Goal: Information Seeking & Learning: Learn about a topic

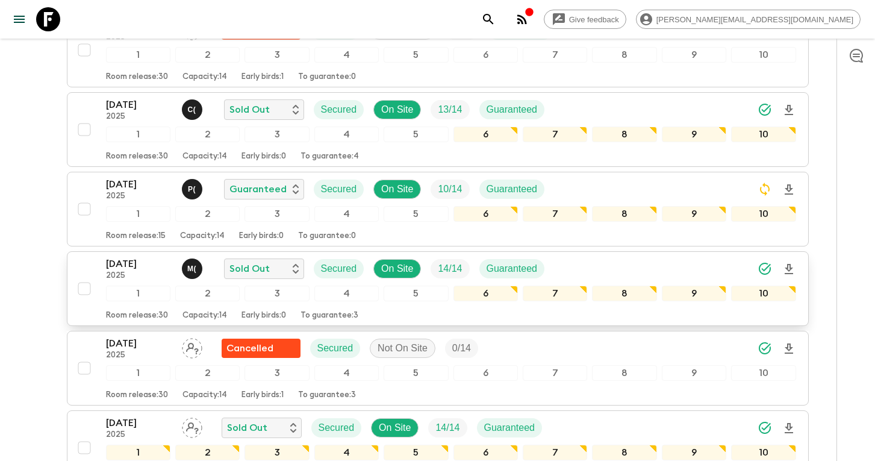
scroll to position [779, 0]
click at [137, 257] on p "[DATE]" at bounding box center [139, 264] width 66 height 14
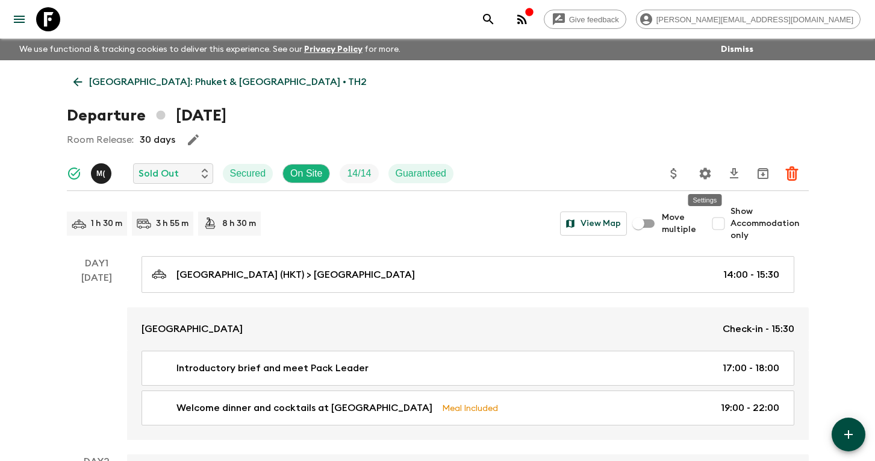
click at [711, 177] on icon "Settings" at bounding box center [705, 173] width 14 height 14
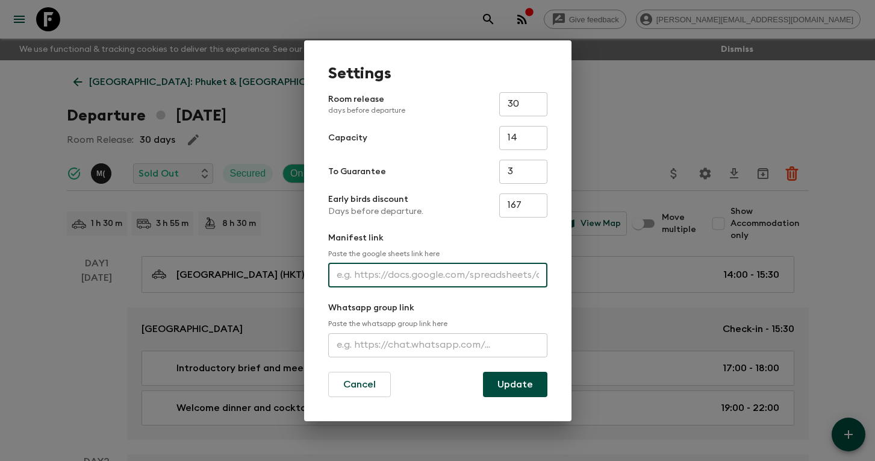
click at [397, 275] on input "text" at bounding box center [437, 275] width 219 height 24
paste input "[URL][DOMAIN_NAME]"
type input "[URL][DOMAIN_NAME]"
click at [528, 385] on button "Update" at bounding box center [515, 384] width 64 height 25
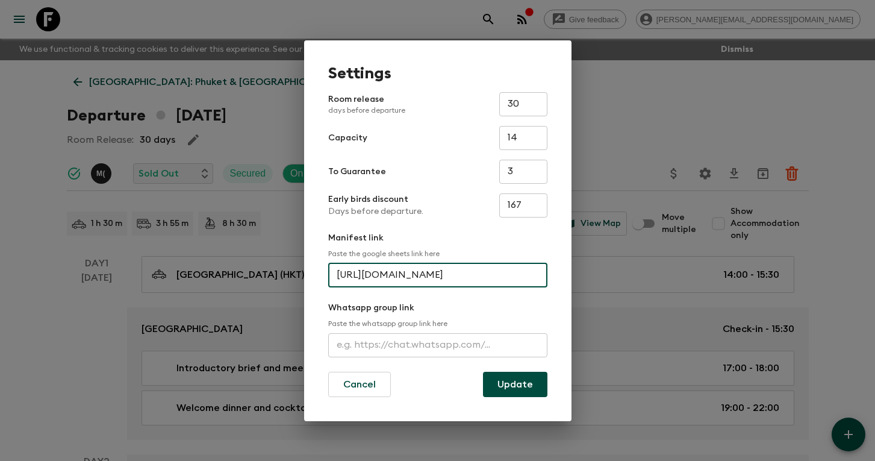
scroll to position [0, 0]
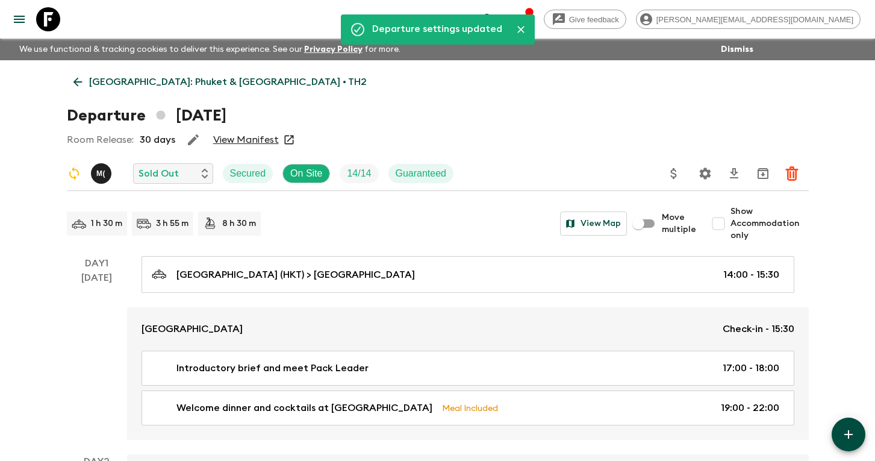
click at [496, 18] on icon "search adventures" at bounding box center [488, 19] width 14 height 14
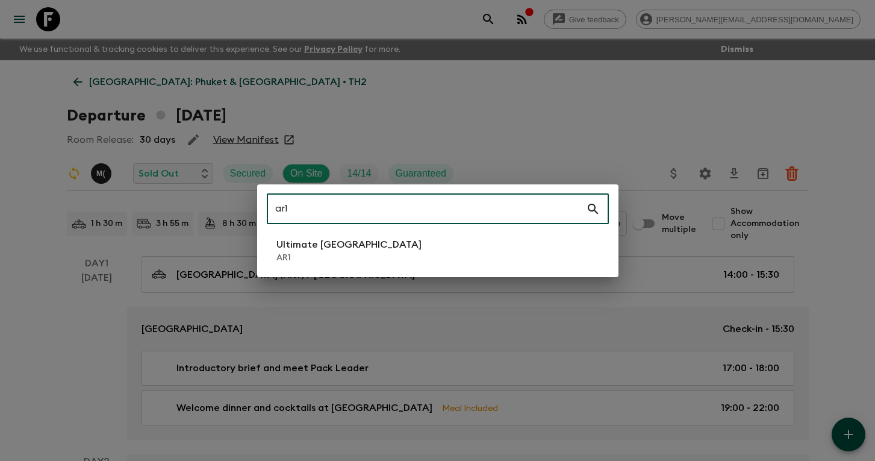
type input "ar1"
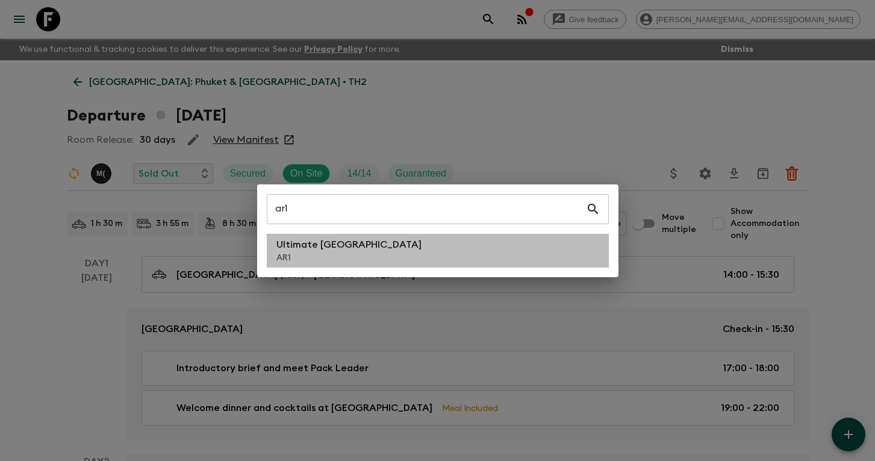
click at [379, 254] on li "Ultimate Argentina AR1" at bounding box center [438, 251] width 342 height 34
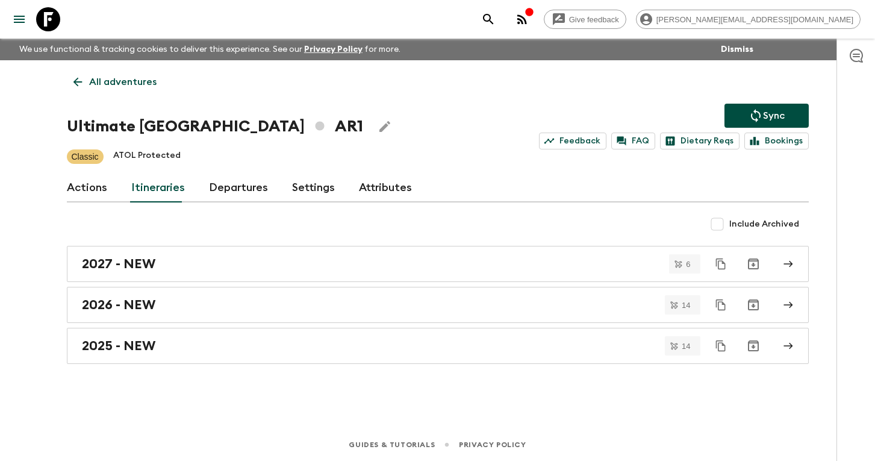
click at [219, 194] on link "Departures" at bounding box center [238, 187] width 59 height 29
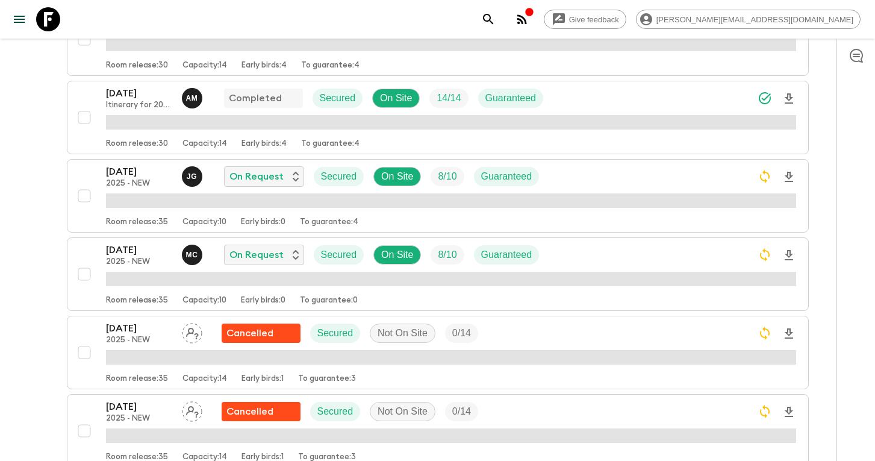
scroll to position [488, 0]
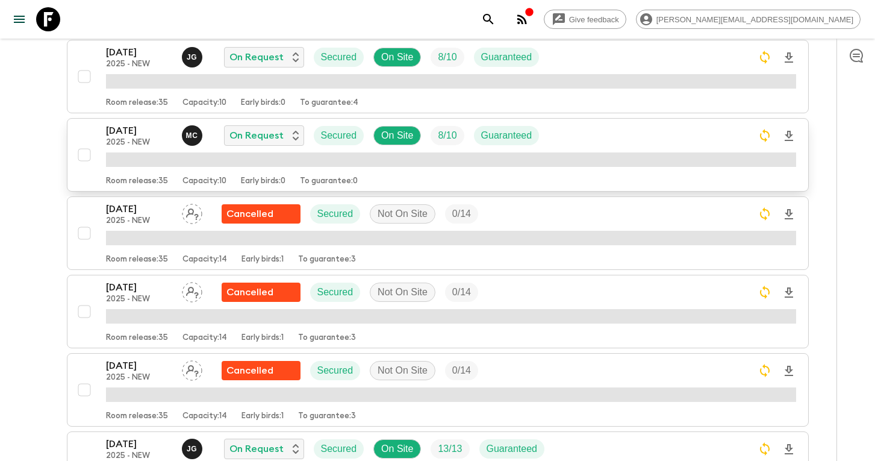
click at [789, 135] on icon "Download Onboarding" at bounding box center [789, 136] width 8 height 10
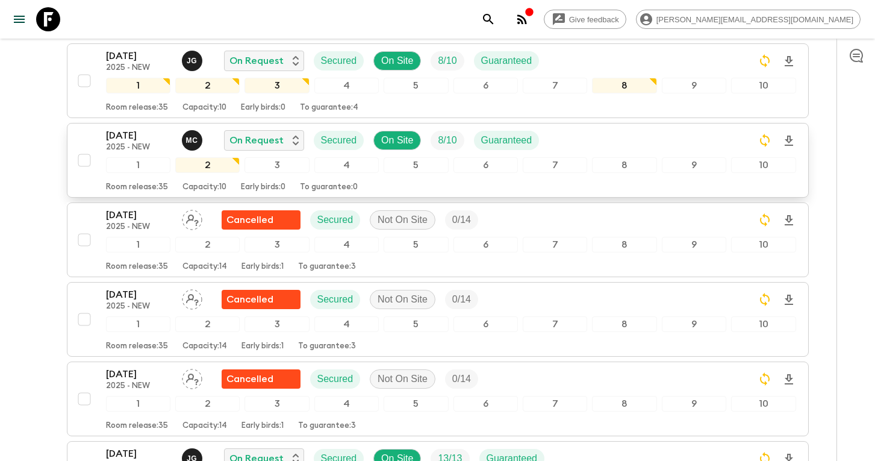
scroll to position [491, 0]
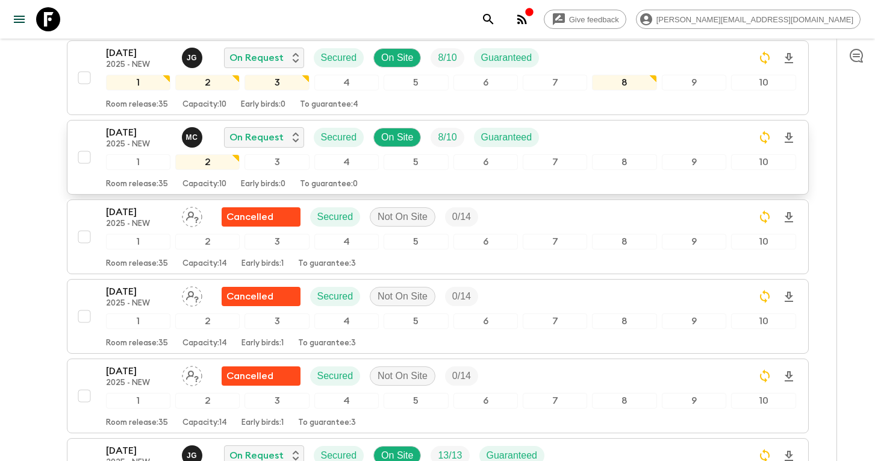
click at [139, 128] on p "[DATE]" at bounding box center [139, 132] width 66 height 14
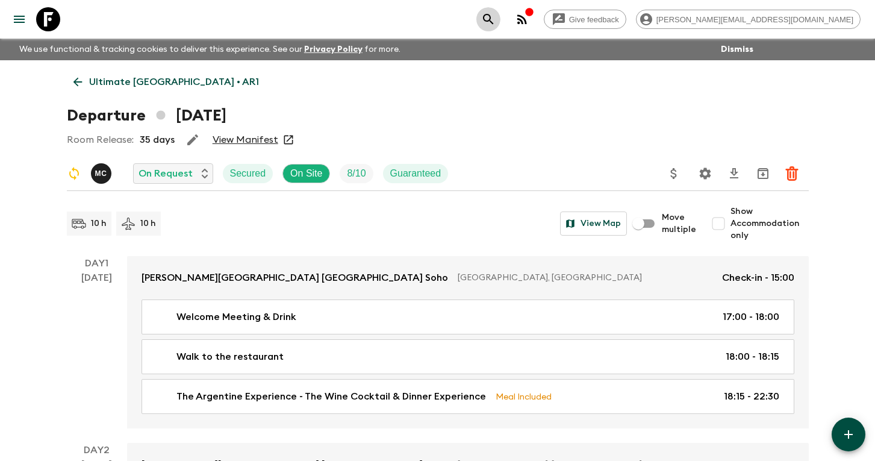
click at [496, 16] on icon "search adventures" at bounding box center [488, 19] width 14 height 14
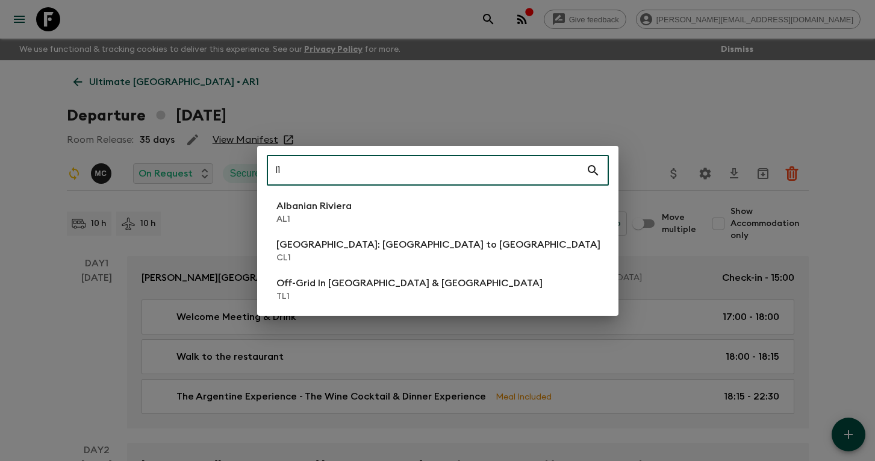
type input "l"
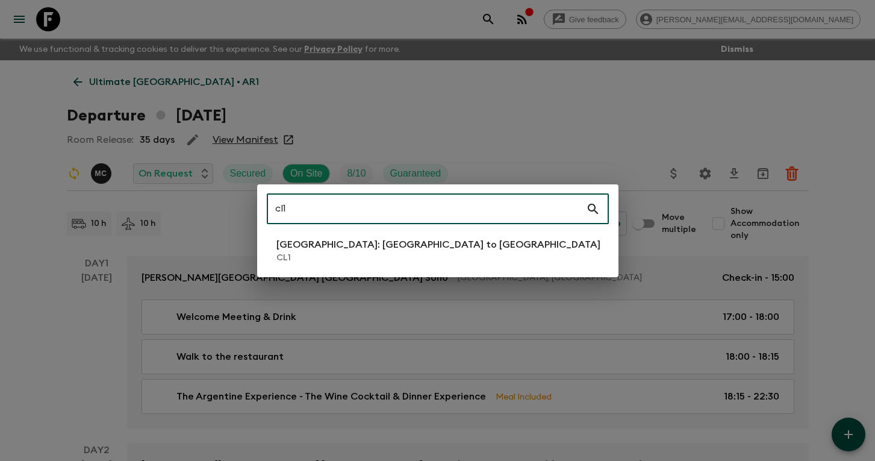
type input "cl1"
click at [370, 266] on li "[GEOGRAPHIC_DATA]: [GEOGRAPHIC_DATA] to [GEOGRAPHIC_DATA] CL1" at bounding box center [438, 251] width 342 height 34
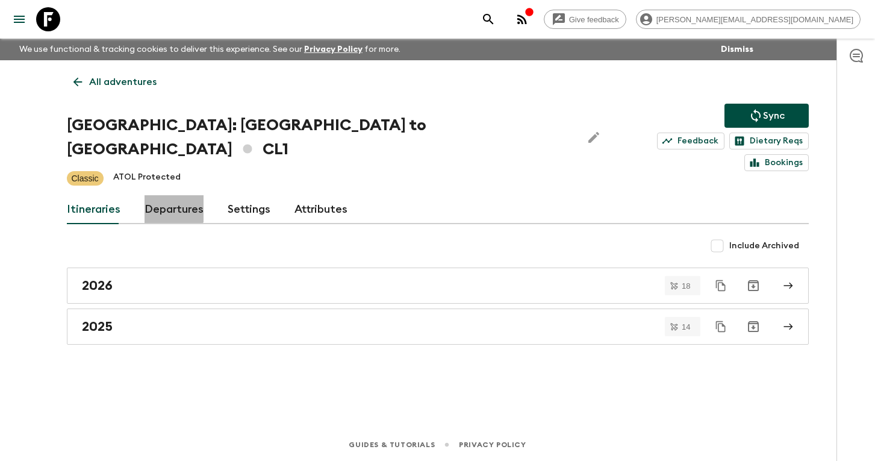
click at [172, 195] on link "Departures" at bounding box center [174, 209] width 59 height 29
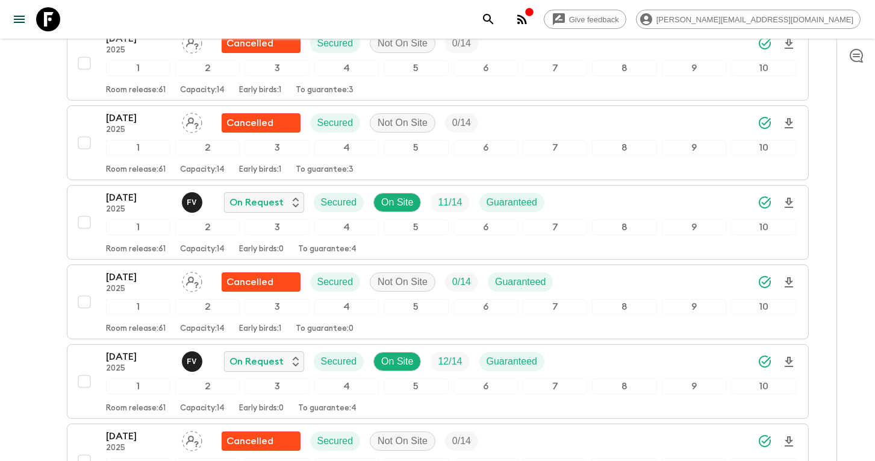
scroll to position [2780, 0]
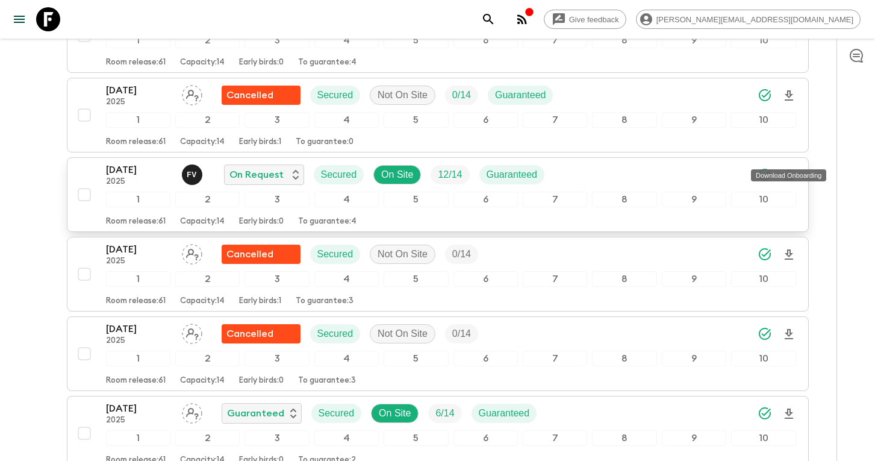
click at [789, 170] on icon "Download Onboarding" at bounding box center [789, 175] width 8 height 10
click at [143, 177] on p "2025" at bounding box center [139, 182] width 66 height 10
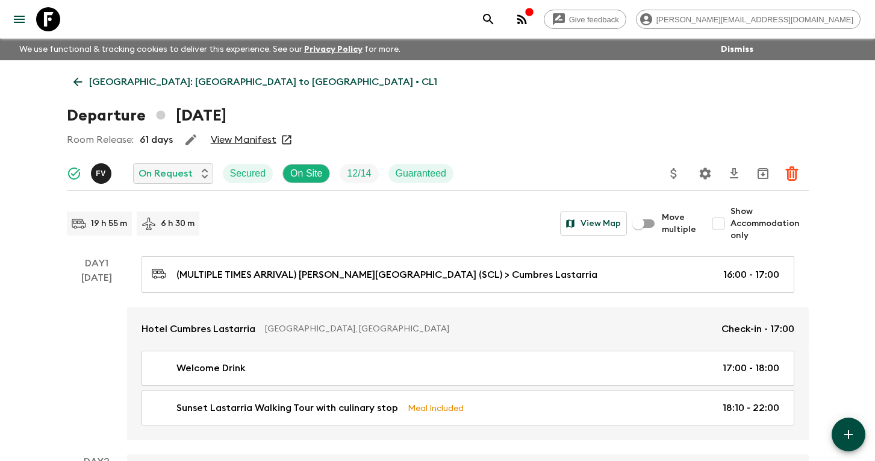
click at [496, 19] on icon "search adventures" at bounding box center [488, 19] width 14 height 14
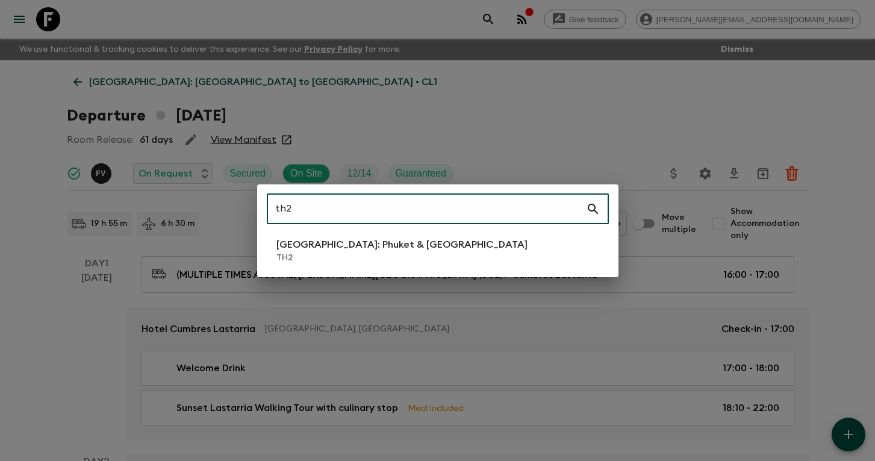
type input "th2"
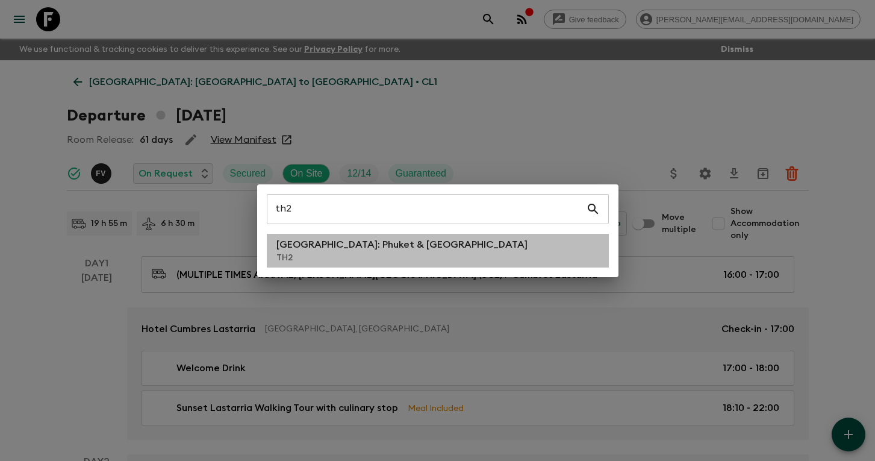
click at [358, 256] on p "TH2" at bounding box center [401, 258] width 251 height 12
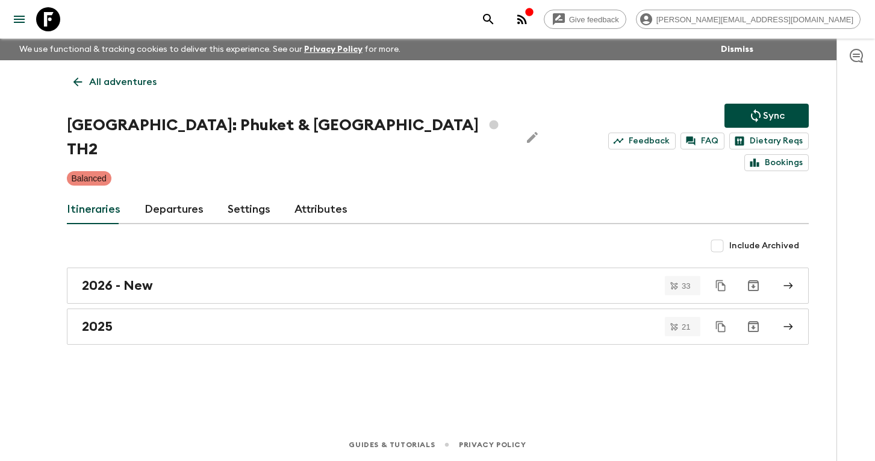
click at [184, 195] on link "Departures" at bounding box center [174, 209] width 59 height 29
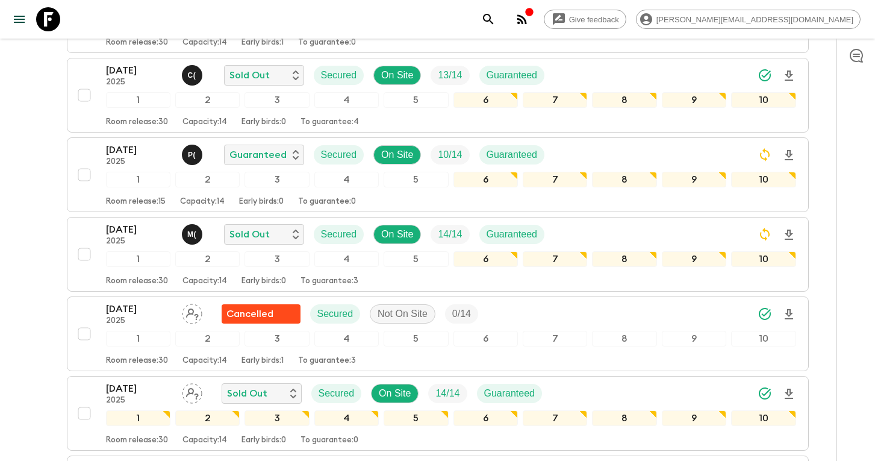
scroll to position [899, 0]
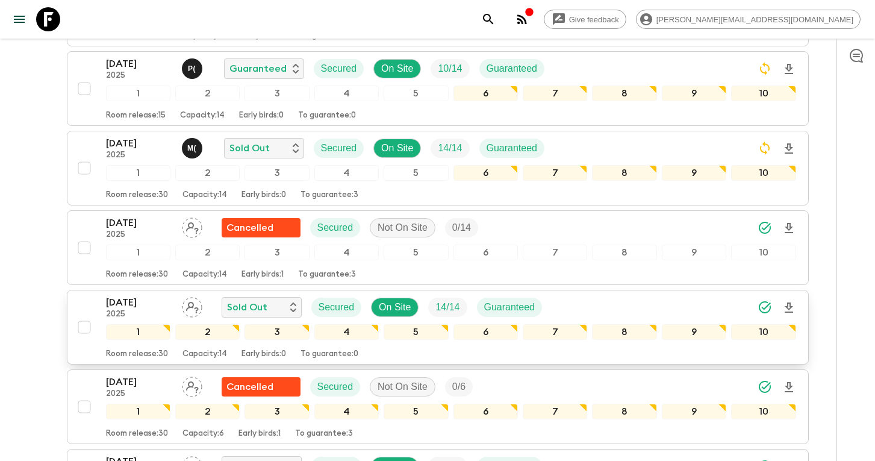
click at [788, 302] on icon "Download Onboarding" at bounding box center [789, 307] width 8 height 10
click at [496, 17] on icon "search adventures" at bounding box center [488, 19] width 14 height 14
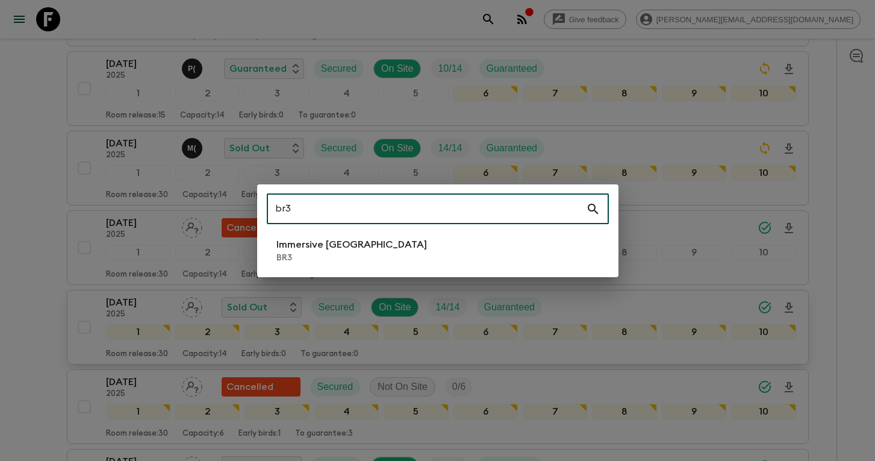
type input "br3"
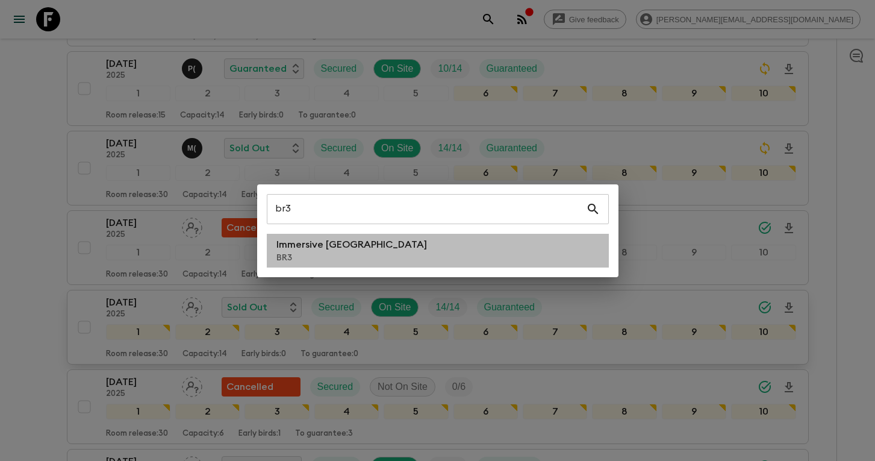
click at [450, 243] on li "Immersive [GEOGRAPHIC_DATA] BR3" at bounding box center [438, 251] width 342 height 34
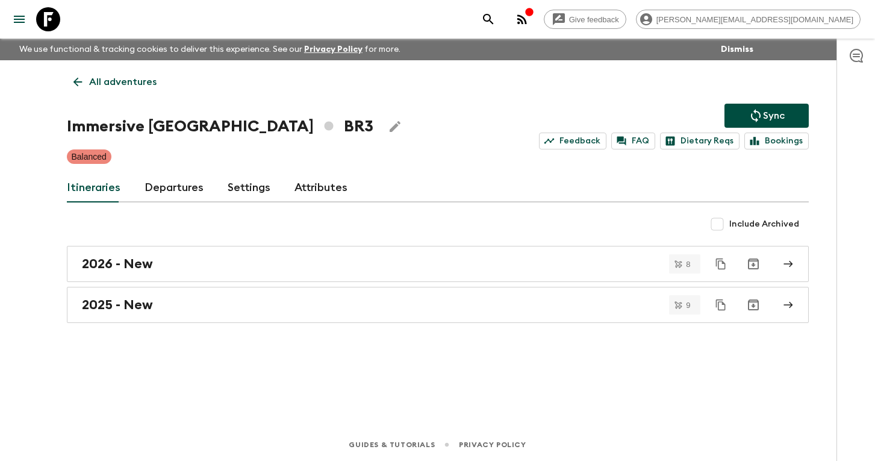
click at [159, 192] on link "Departures" at bounding box center [174, 187] width 59 height 29
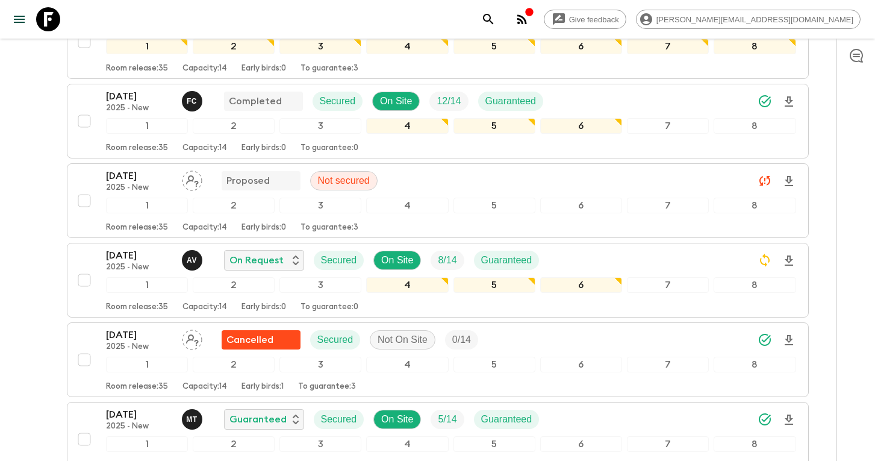
scroll to position [355, 0]
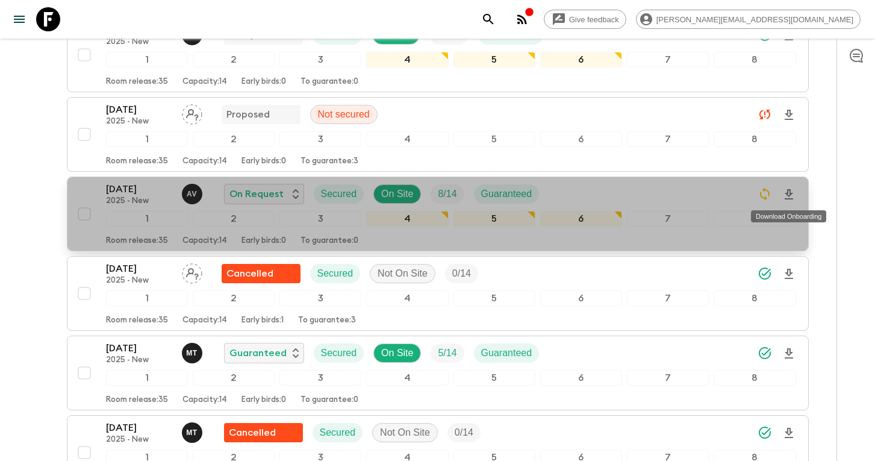
click at [790, 194] on icon "Download Onboarding" at bounding box center [789, 194] width 8 height 10
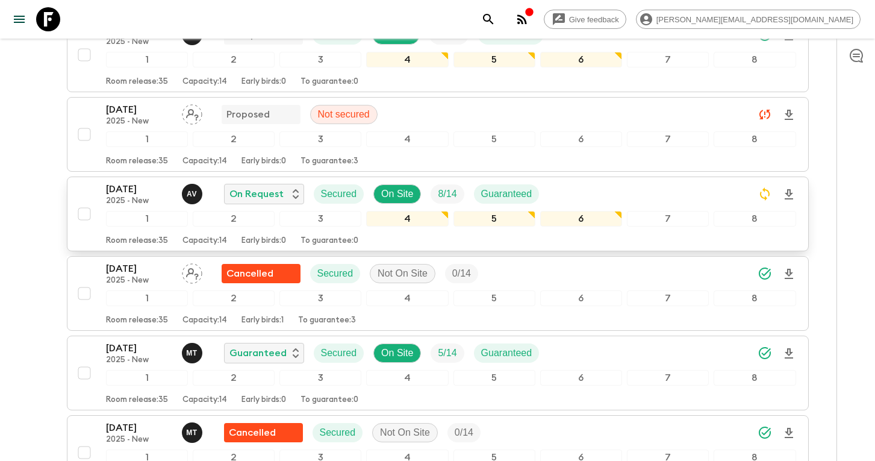
click at [120, 191] on p "[DATE]" at bounding box center [139, 189] width 66 height 14
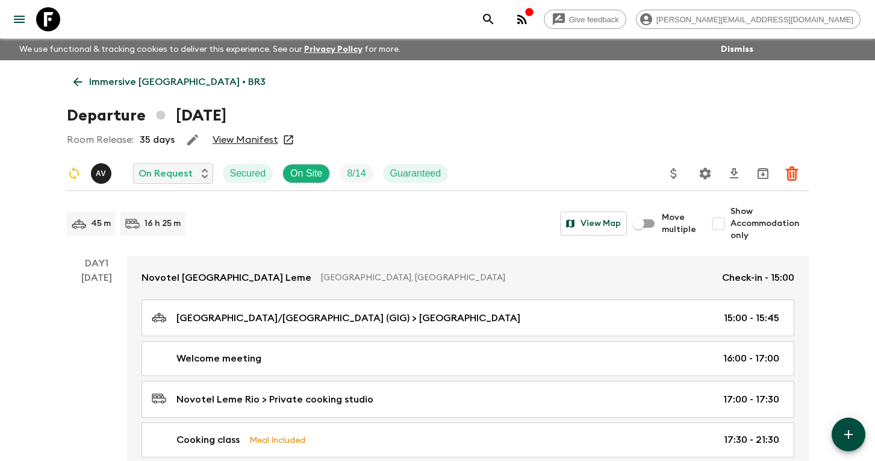
click at [493, 15] on icon "search adventures" at bounding box center [488, 19] width 10 height 10
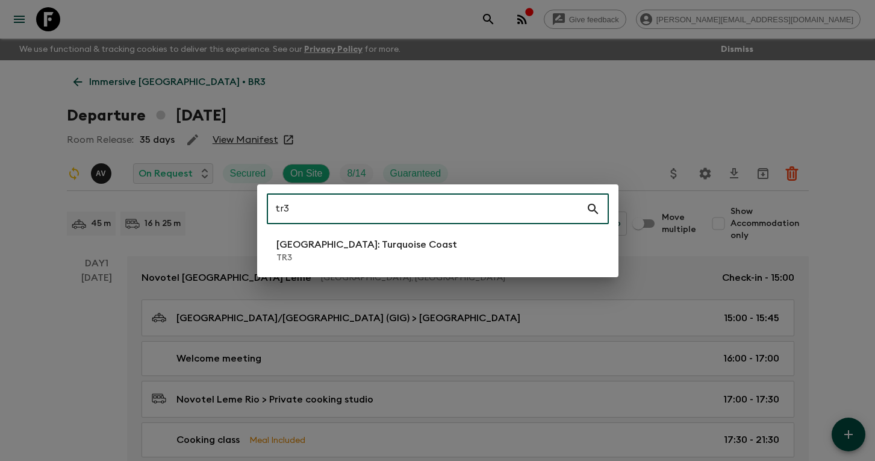
type input "tr3"
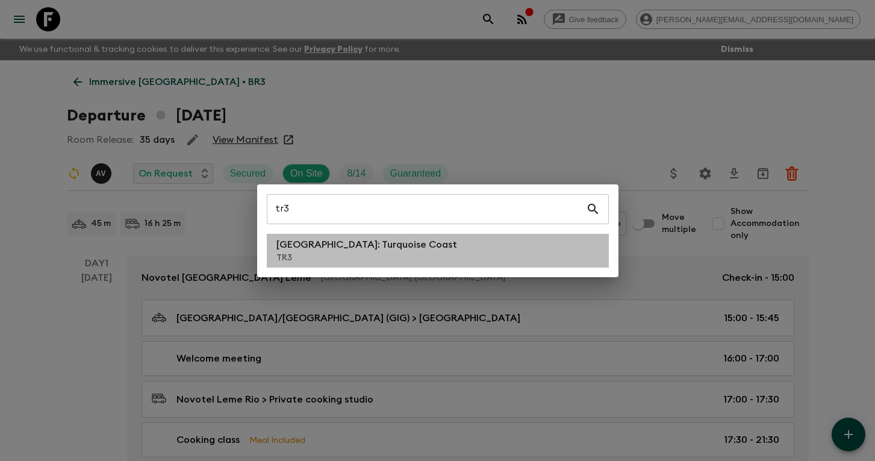
click at [428, 255] on li "[GEOGRAPHIC_DATA]: Turquoise Coast TR3" at bounding box center [438, 251] width 342 height 34
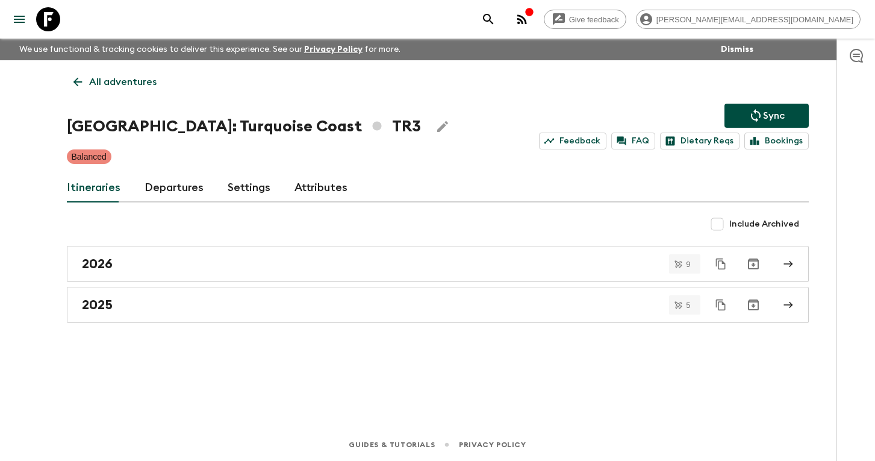
drag, startPoint x: 165, startPoint y: 190, endPoint x: 166, endPoint y: 196, distance: 6.1
click at [166, 190] on link "Departures" at bounding box center [174, 187] width 59 height 29
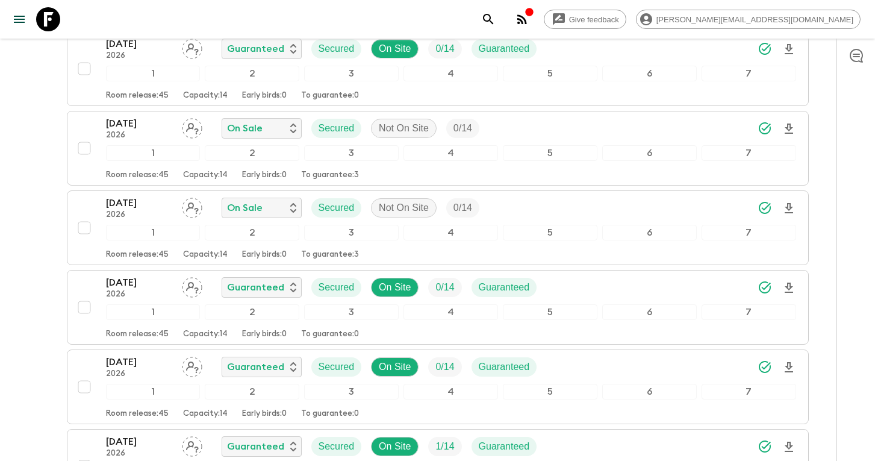
scroll to position [425, 0]
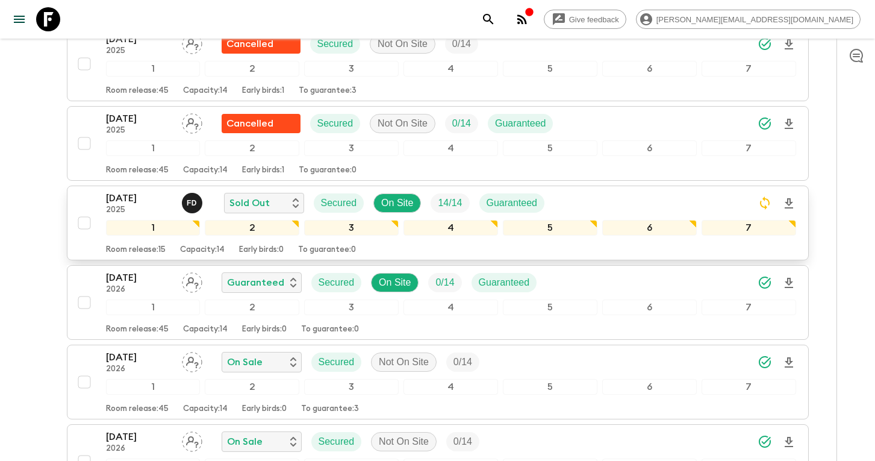
click at [786, 201] on icon "Download Onboarding" at bounding box center [789, 203] width 14 height 14
click at [135, 195] on p "[DATE]" at bounding box center [139, 198] width 66 height 14
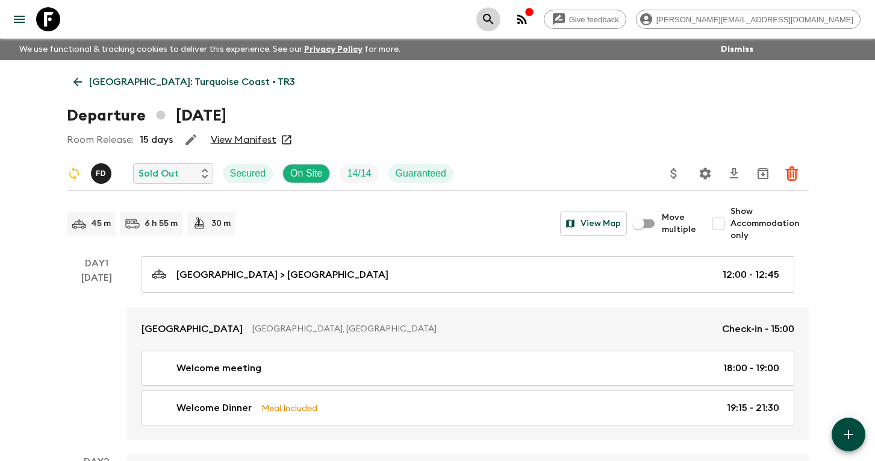
click at [496, 16] on icon "search adventures" at bounding box center [488, 19] width 14 height 14
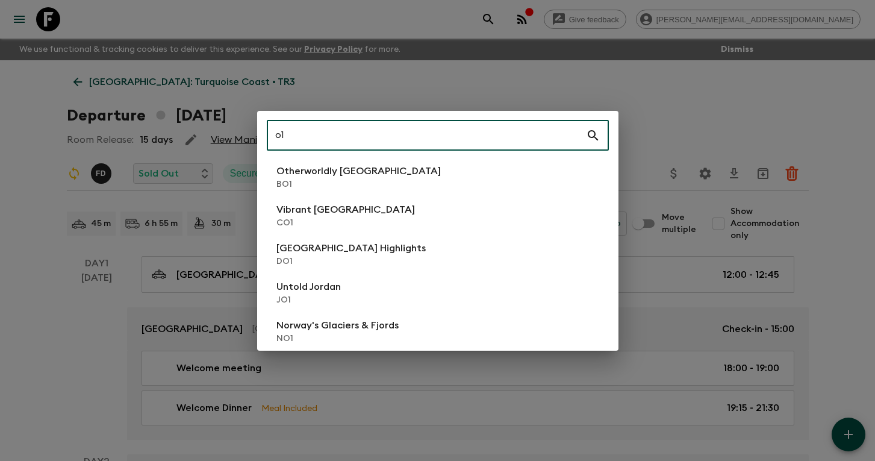
type input "o"
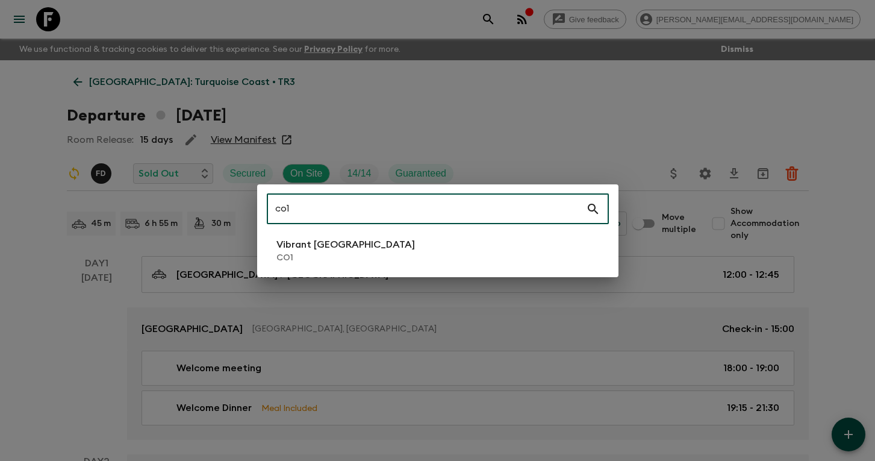
type input "co1"
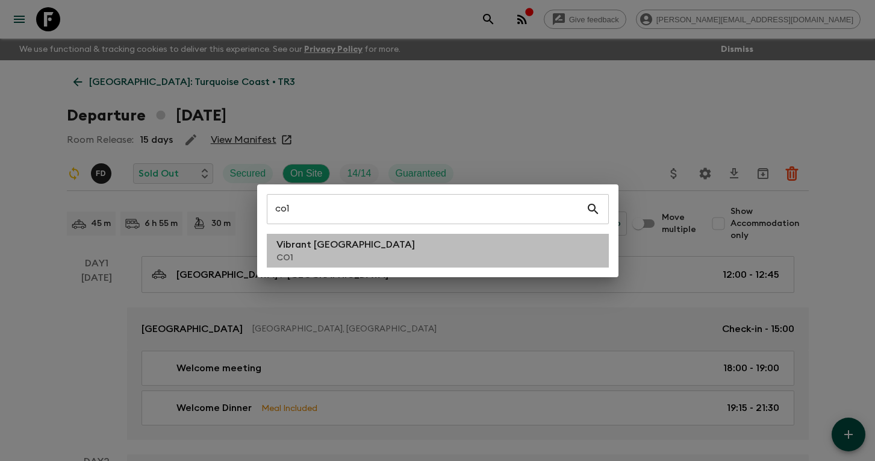
click at [328, 251] on p "Vibrant [GEOGRAPHIC_DATA]" at bounding box center [345, 244] width 139 height 14
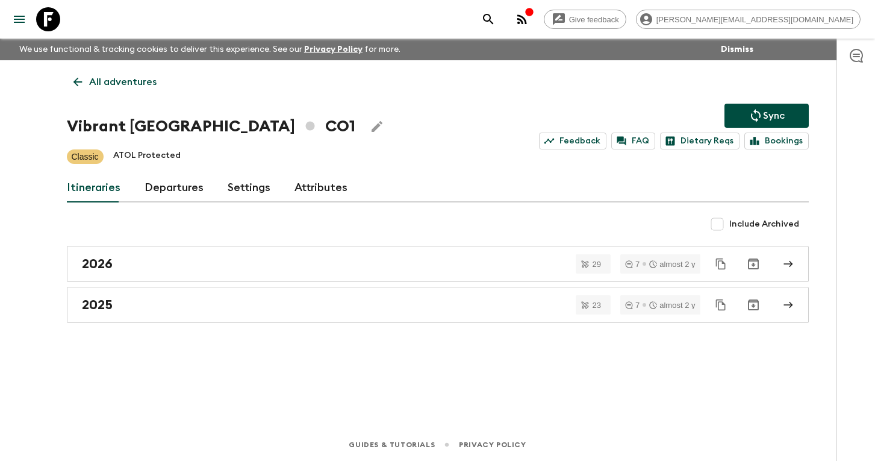
click at [169, 187] on link "Departures" at bounding box center [174, 187] width 59 height 29
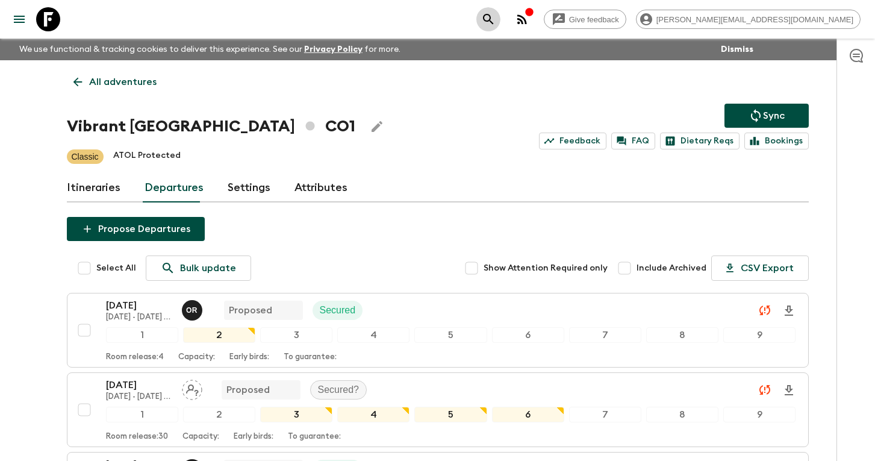
click at [496, 21] on icon "search adventures" at bounding box center [488, 19] width 14 height 14
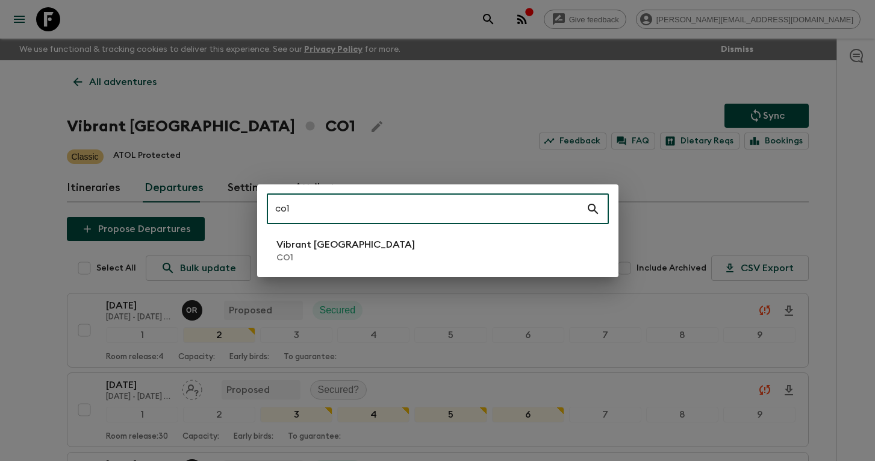
type input "co1"
click at [297, 246] on p "Vibrant [GEOGRAPHIC_DATA]" at bounding box center [345, 244] width 139 height 14
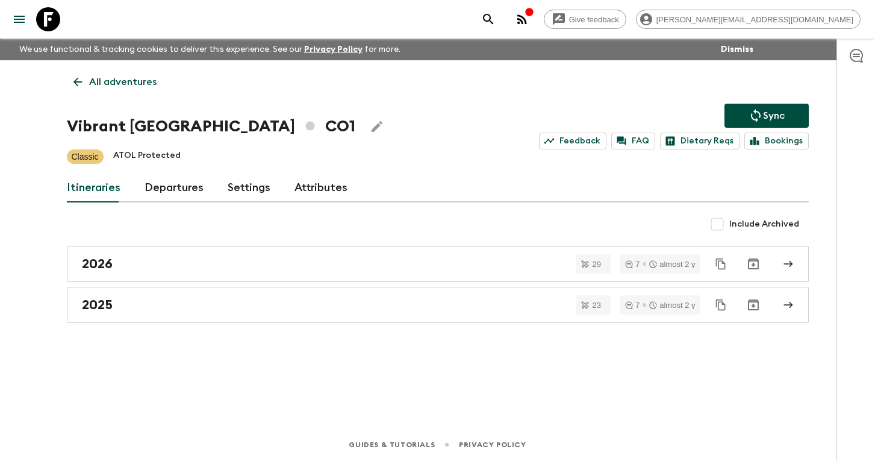
click at [160, 188] on link "Departures" at bounding box center [174, 187] width 59 height 29
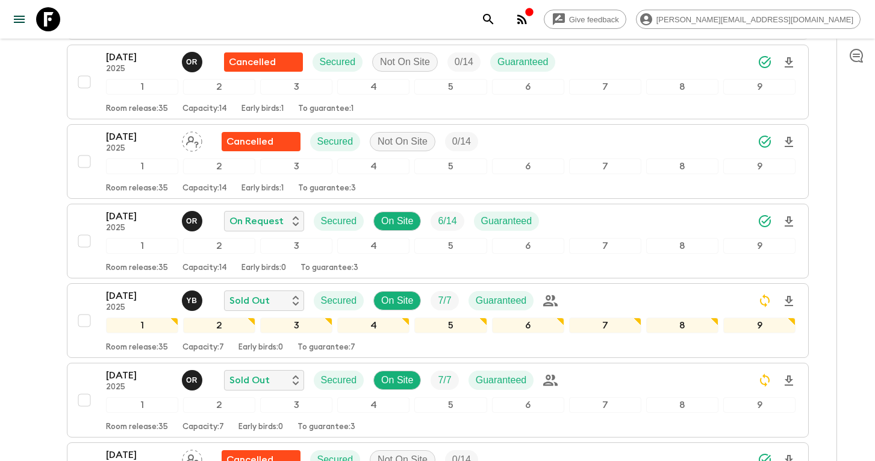
scroll to position [2315, 0]
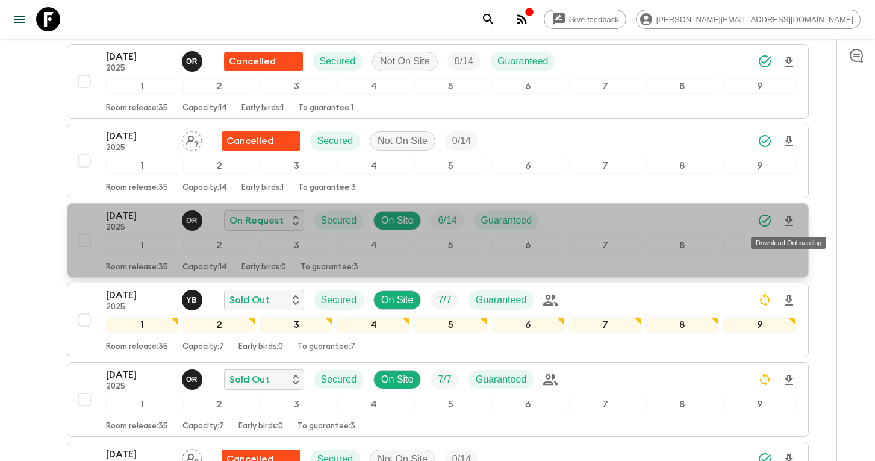
click at [789, 218] on icon "Download Onboarding" at bounding box center [789, 221] width 8 height 10
click at [112, 219] on p "[DATE]" at bounding box center [139, 215] width 66 height 14
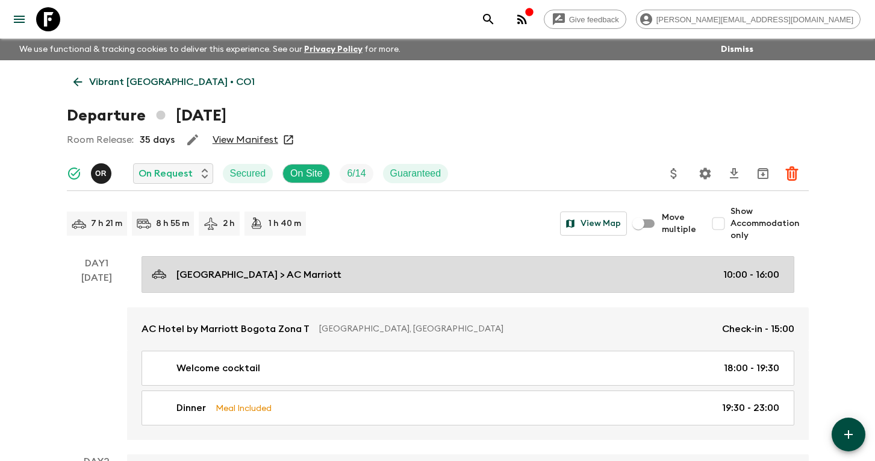
click at [316, 272] on p "[GEOGRAPHIC_DATA] > AC Marriott" at bounding box center [258, 274] width 165 height 14
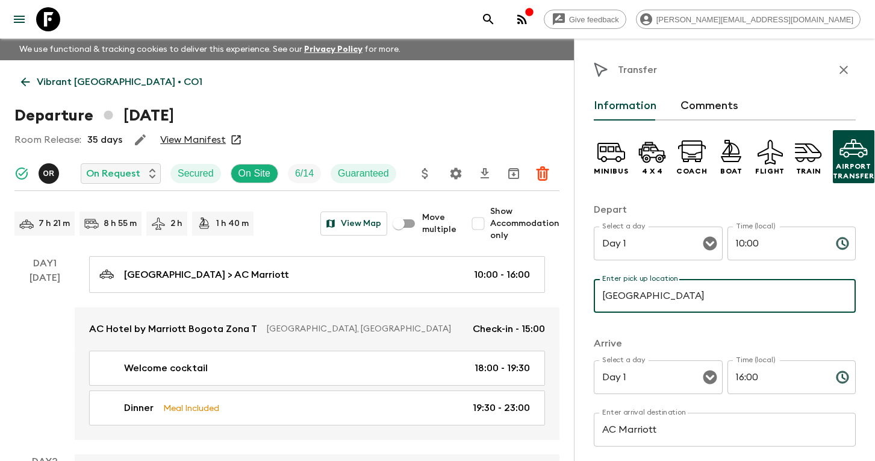
drag, startPoint x: 758, startPoint y: 297, endPoint x: 570, endPoint y: 293, distance: 187.9
click at [658, 291] on input "[GEOGRAPHIC_DATA]" at bounding box center [725, 296] width 262 height 34
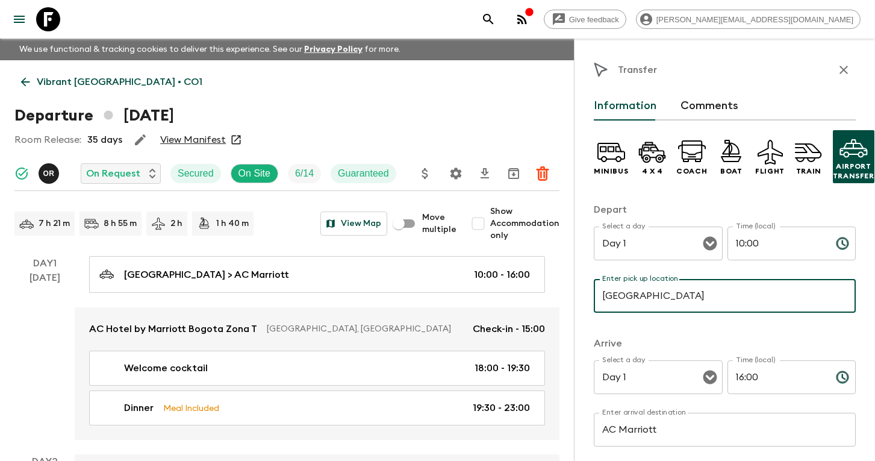
click at [493, 16] on icon "search adventures" at bounding box center [488, 19] width 10 height 10
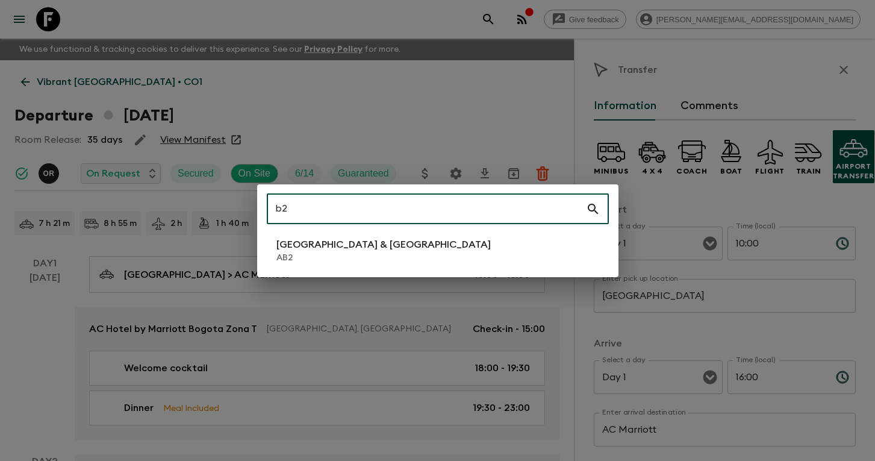
type input "b2"
click at [317, 246] on p "[GEOGRAPHIC_DATA] & [GEOGRAPHIC_DATA]" at bounding box center [383, 244] width 214 height 14
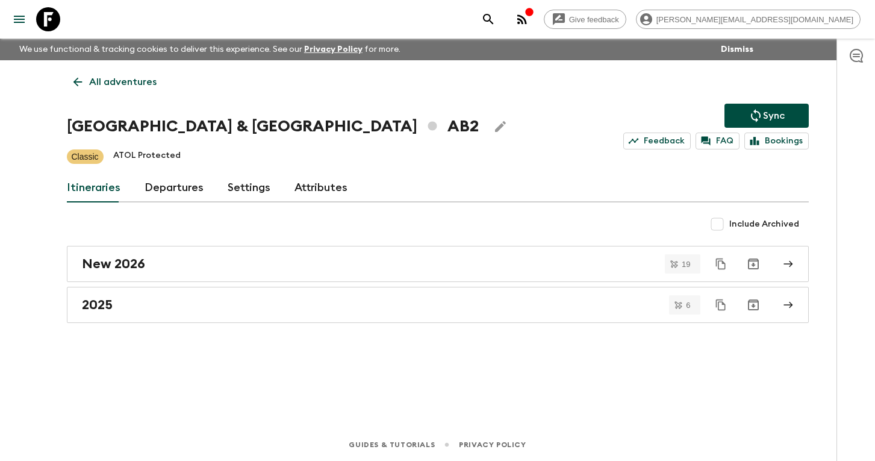
click at [182, 184] on link "Departures" at bounding box center [174, 187] width 59 height 29
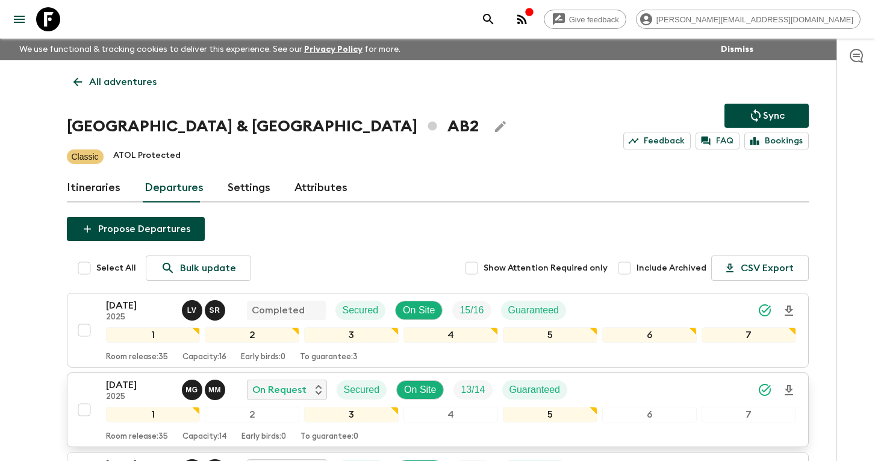
click at [791, 387] on icon "Download Onboarding" at bounding box center [789, 390] width 14 height 14
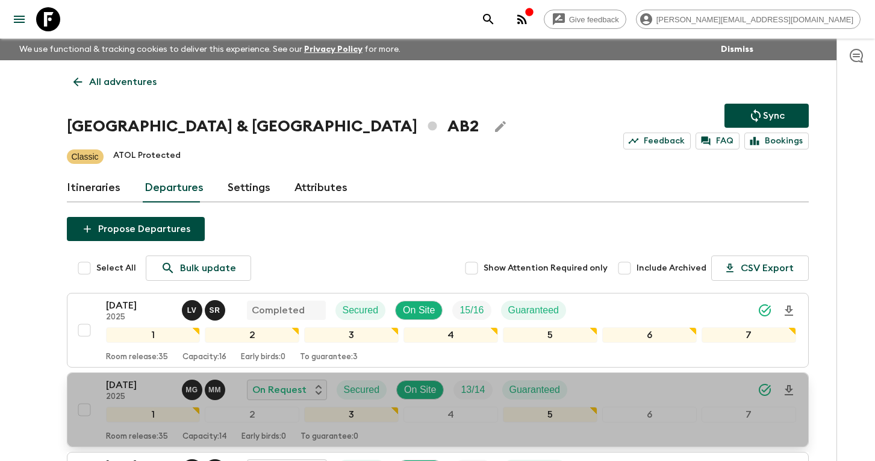
click at [93, 381] on div "[DATE] 2025 M G M M On Request Secured On Site 13 / 14 Guaranteed 1 2 3 4 5 6 7…" at bounding box center [434, 410] width 724 height 64
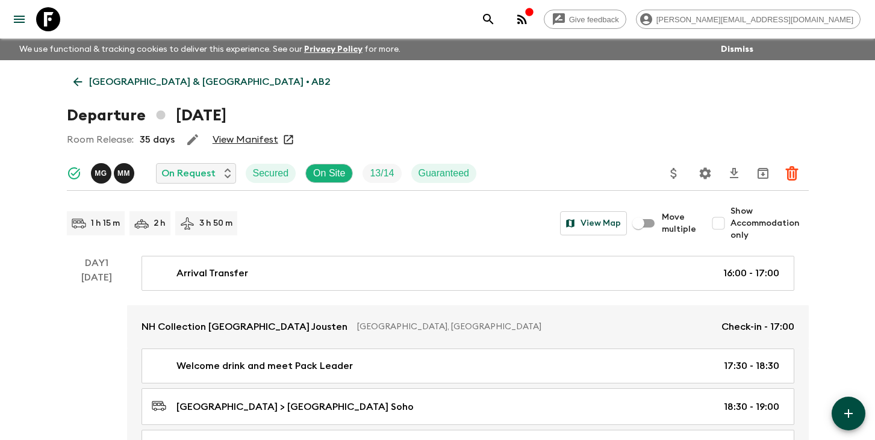
click at [496, 19] on icon "search adventures" at bounding box center [488, 19] width 14 height 14
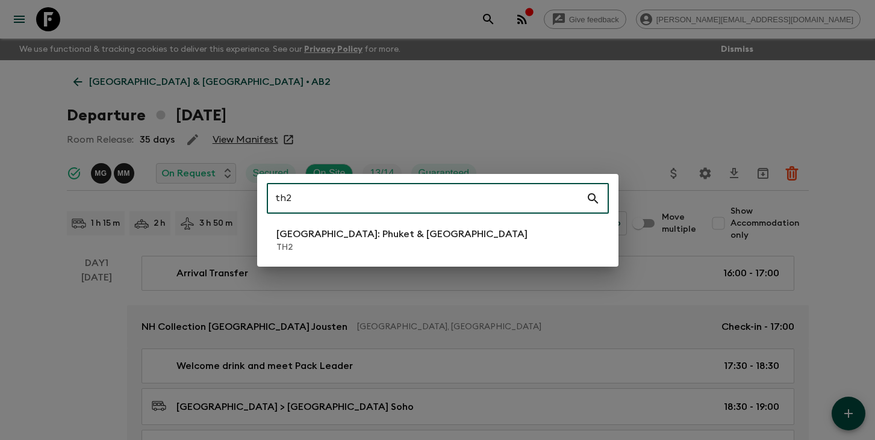
type input "th2"
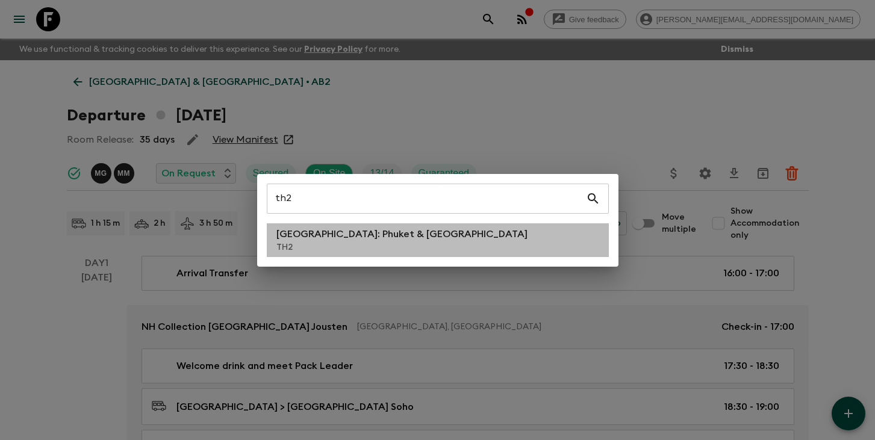
click at [445, 251] on li "[GEOGRAPHIC_DATA]: Phuket & Andaman Coast TH2" at bounding box center [438, 240] width 342 height 34
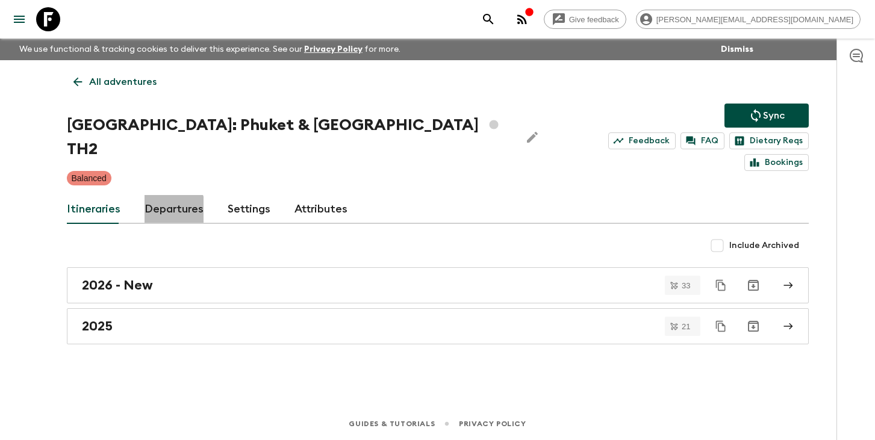
click at [167, 195] on link "Departures" at bounding box center [174, 209] width 59 height 29
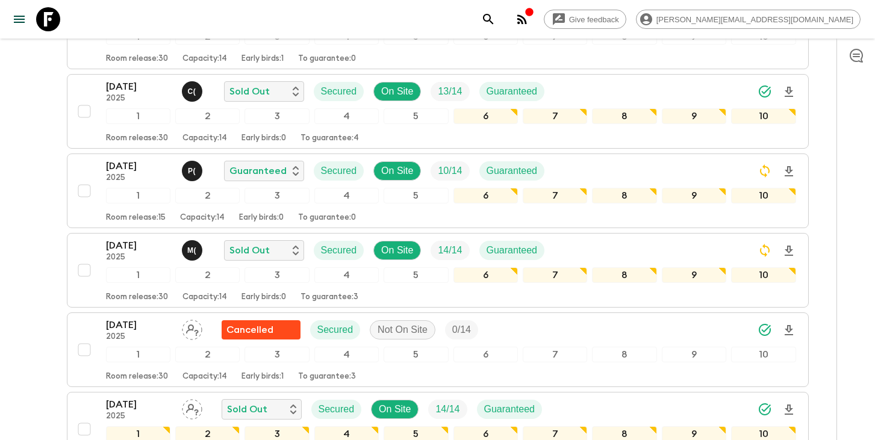
scroll to position [997, 0]
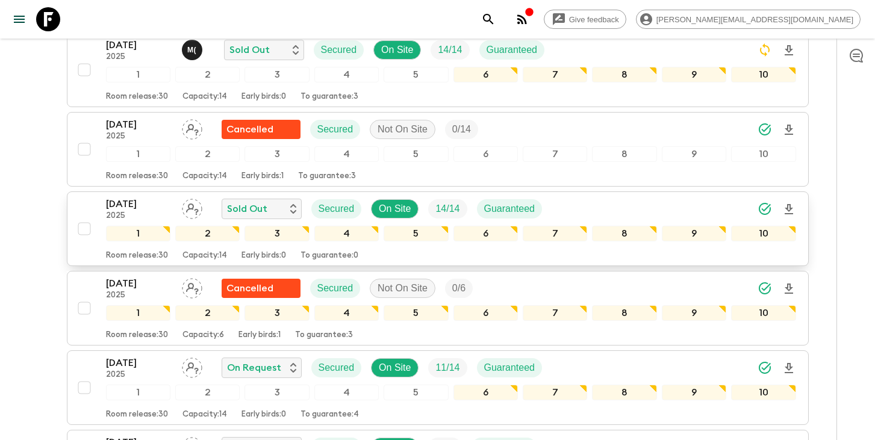
click at [691, 197] on div "[DATE] 2025 Sold Out Secured On Site 14 / 14 Guaranteed" at bounding box center [451, 209] width 690 height 24
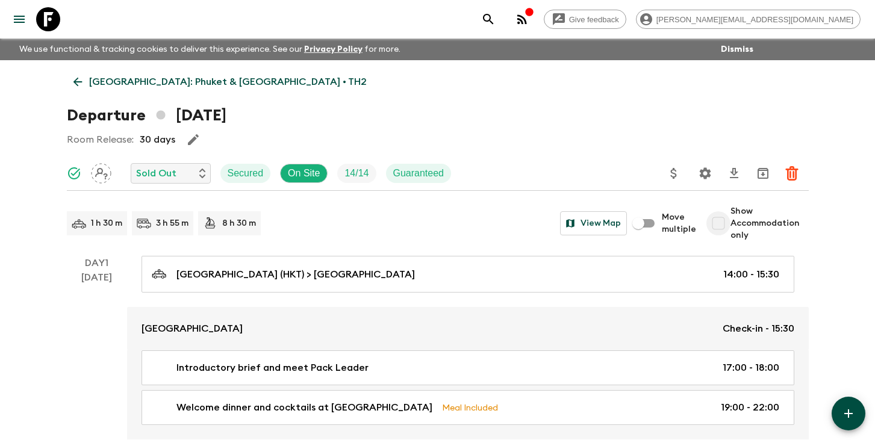
click at [718, 225] on input "Show Accommodation only" at bounding box center [718, 223] width 24 height 24
checkbox input "true"
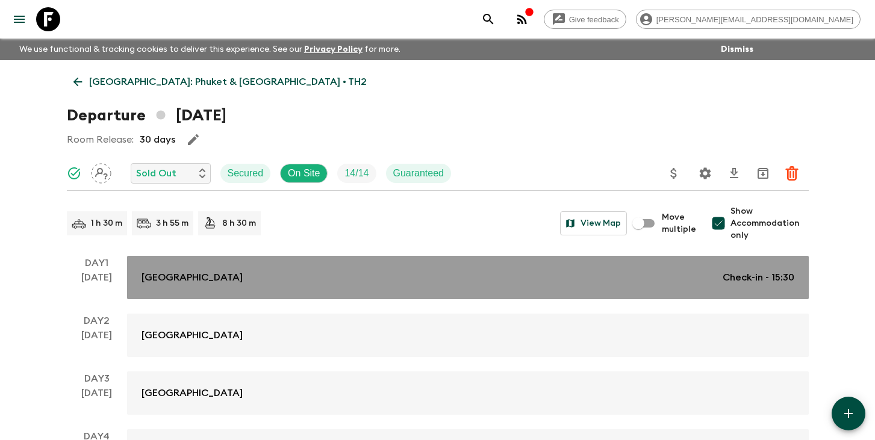
click at [742, 271] on p "Check-in - 15:30" at bounding box center [759, 277] width 72 height 14
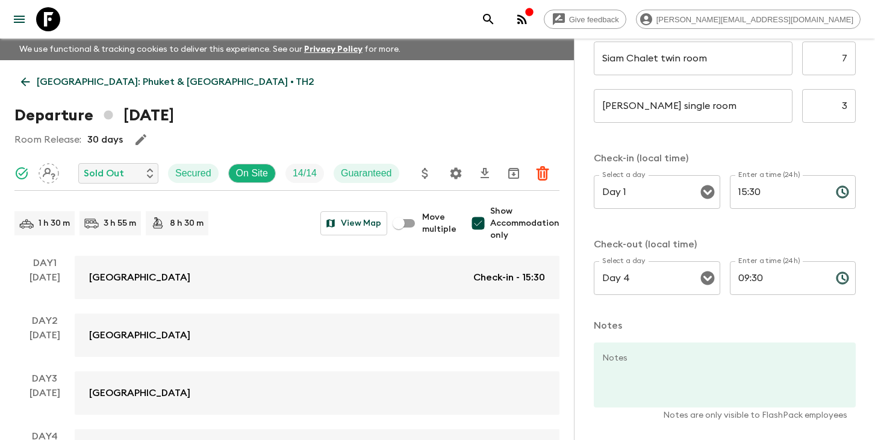
scroll to position [252, 0]
